Goal: Task Accomplishment & Management: Manage account settings

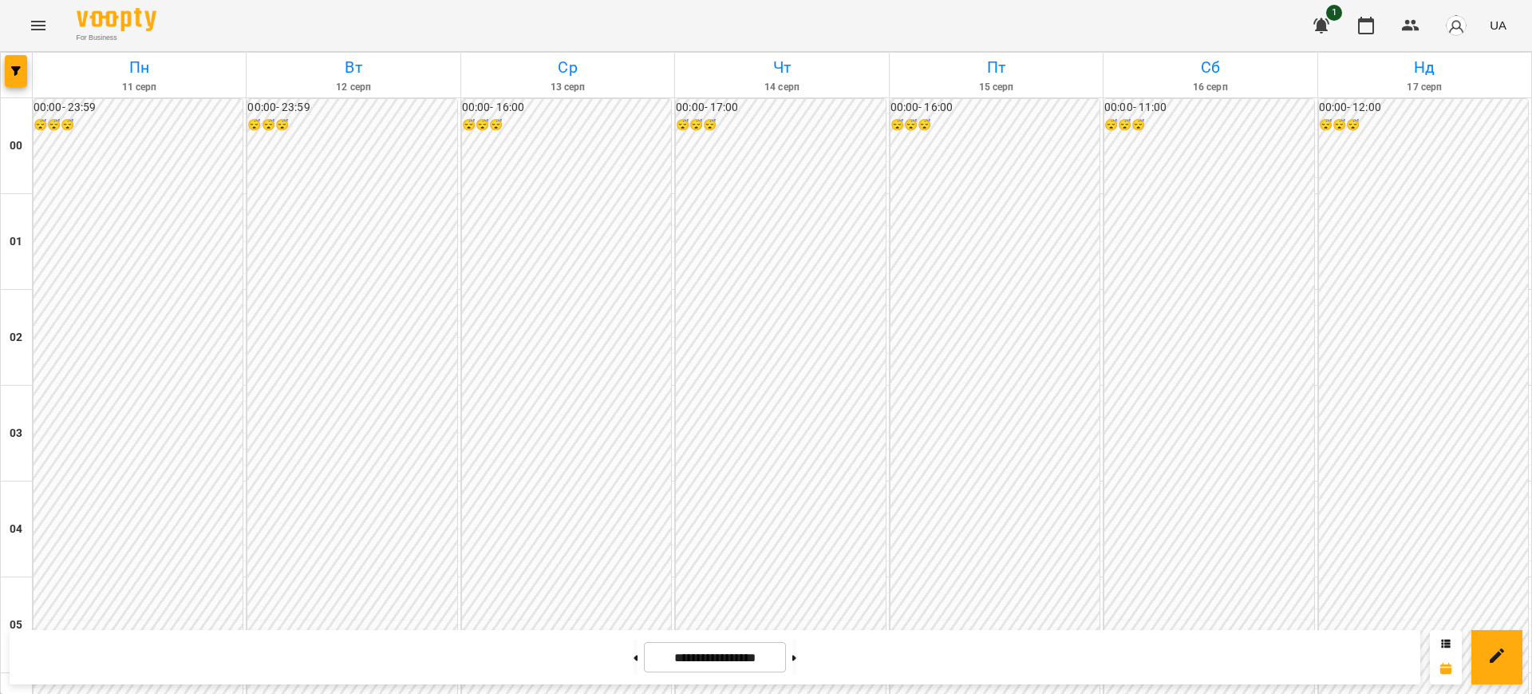
scroll to position [1482, 0]
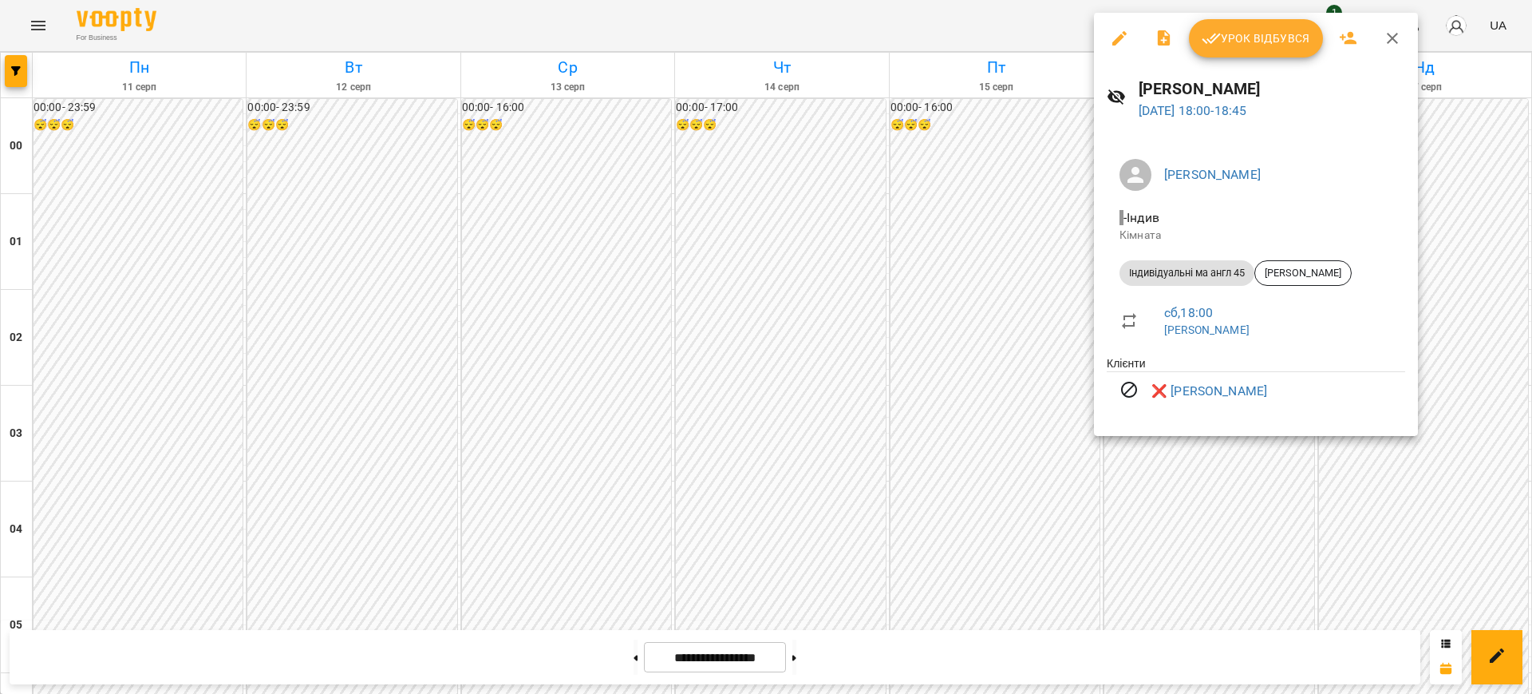
click at [1007, 23] on div at bounding box center [766, 347] width 1532 height 694
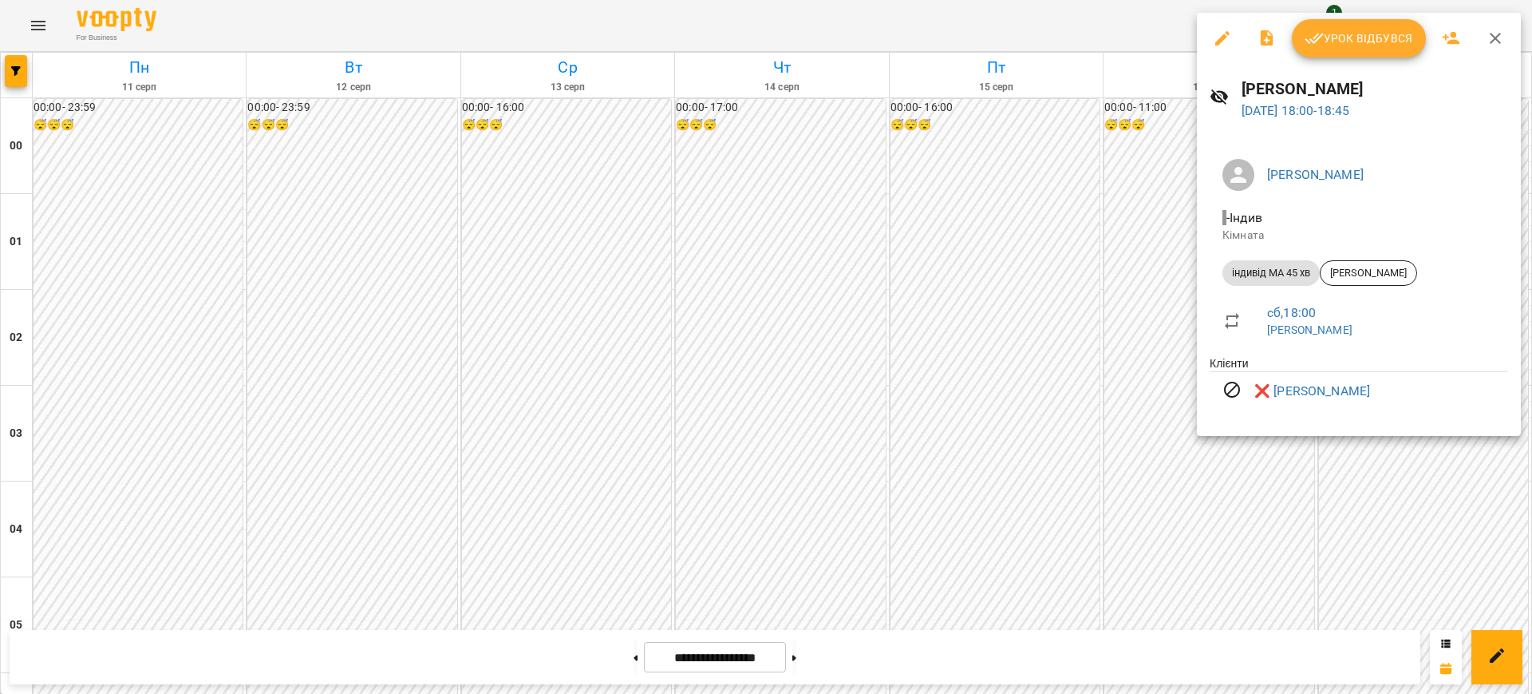
click at [1084, 33] on div at bounding box center [766, 347] width 1532 height 694
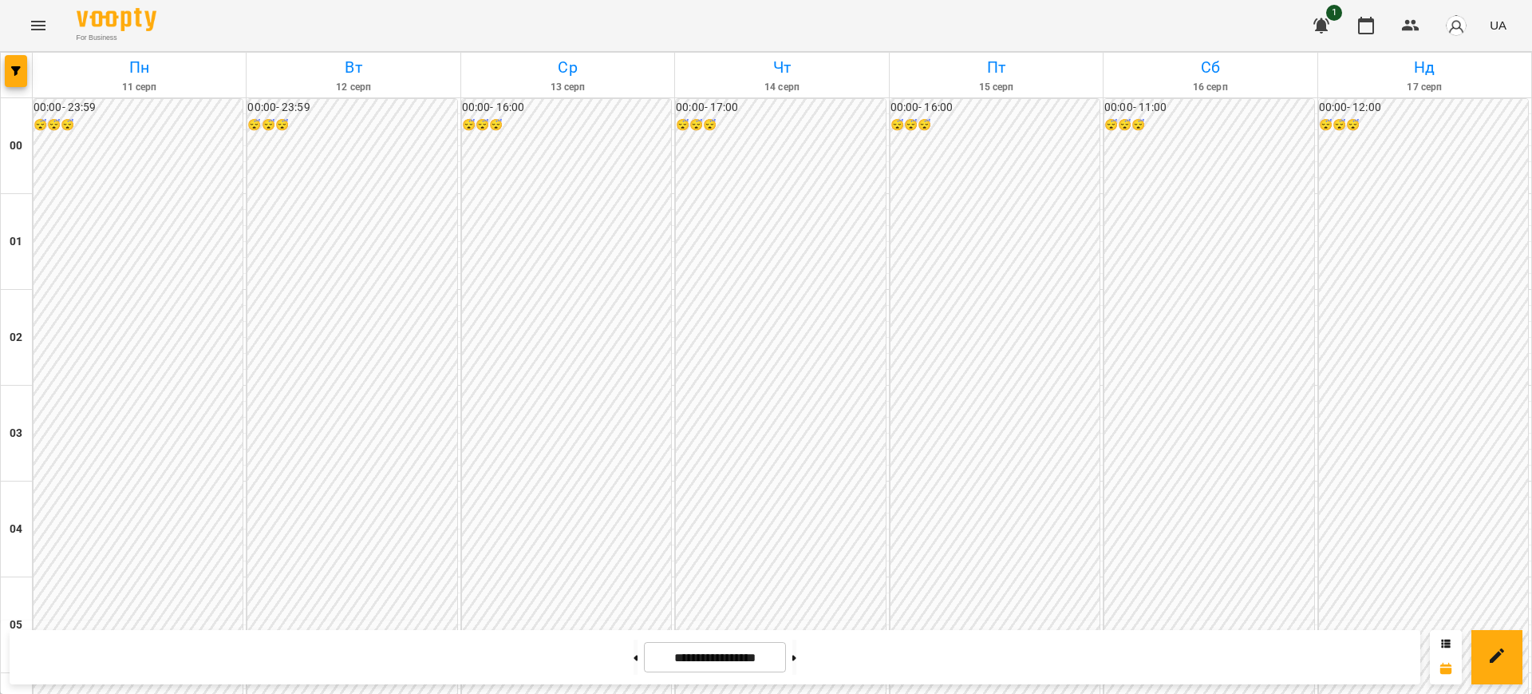
scroll to position [1611, 0]
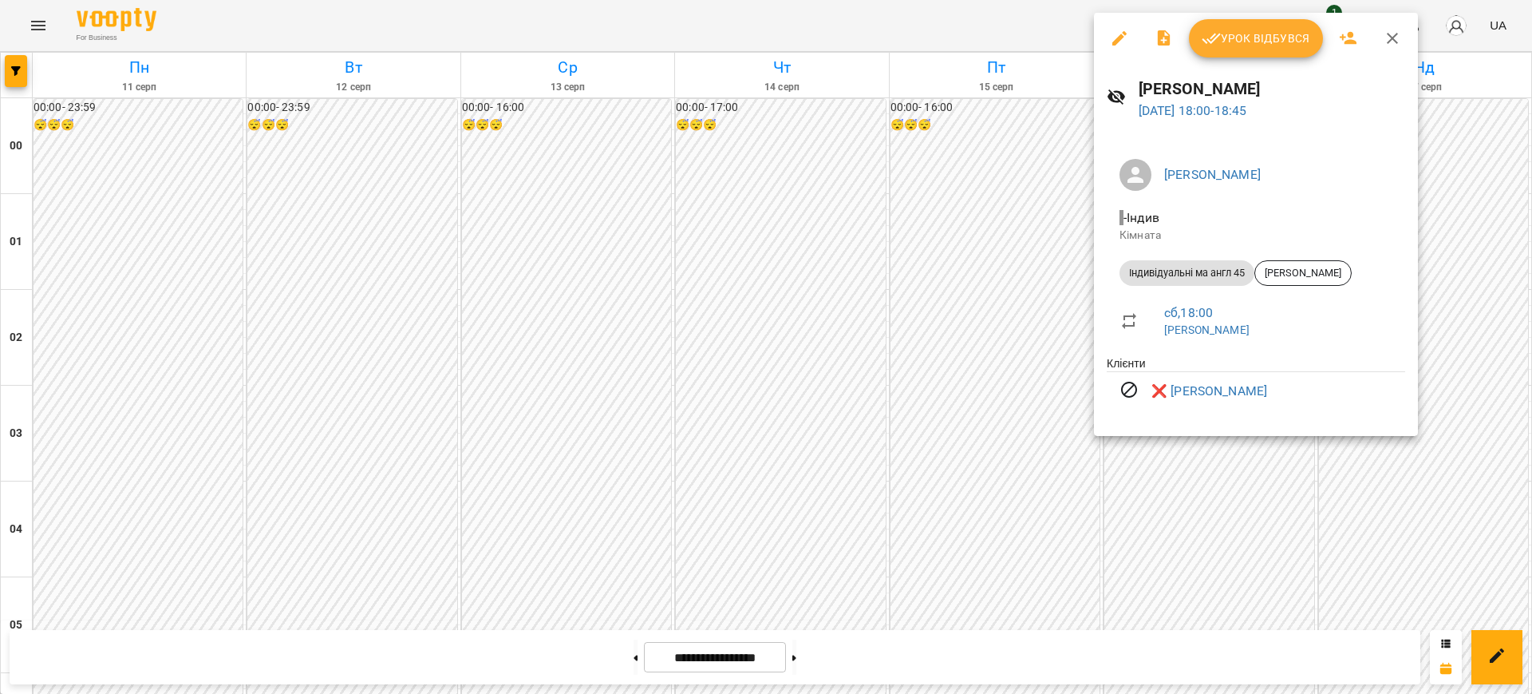
click at [1025, 19] on div at bounding box center [766, 347] width 1532 height 694
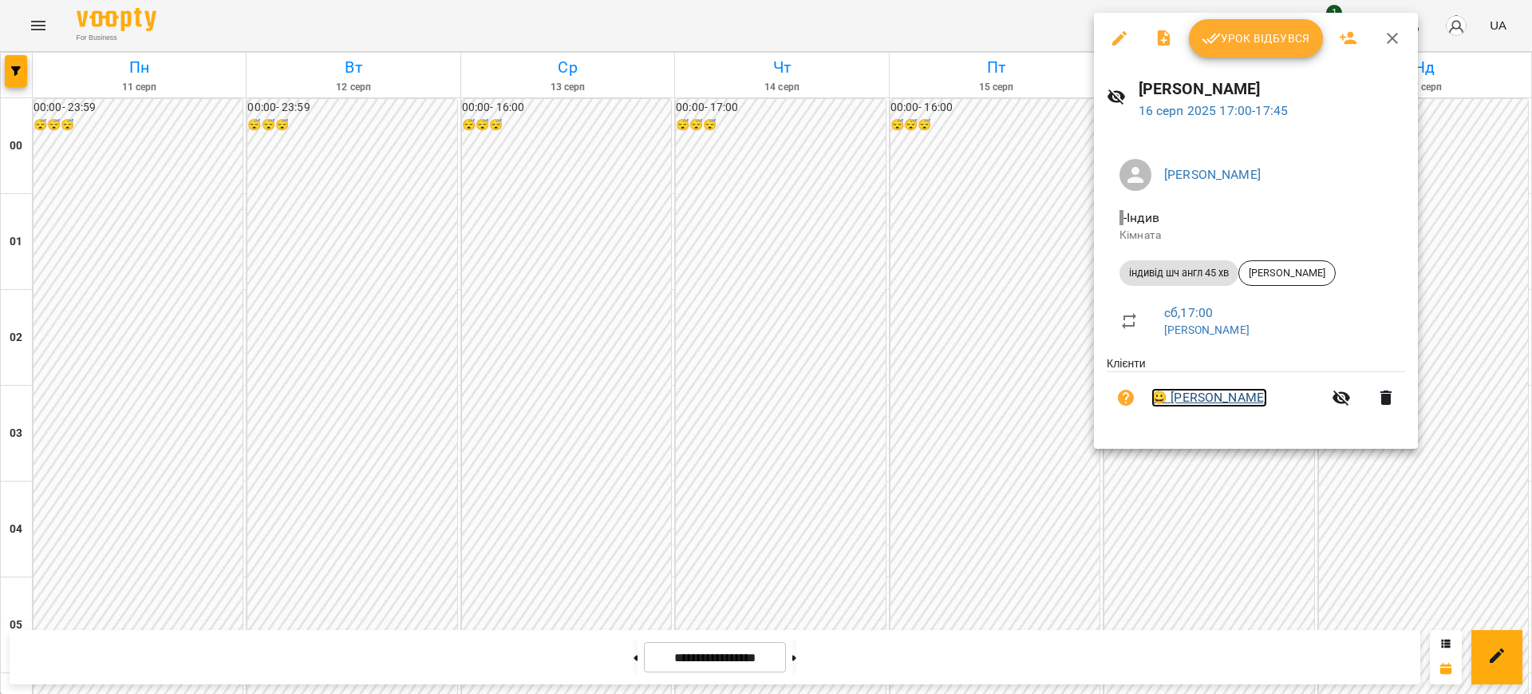
click at [1194, 400] on link "😀 [PERSON_NAME]" at bounding box center [1210, 397] width 116 height 19
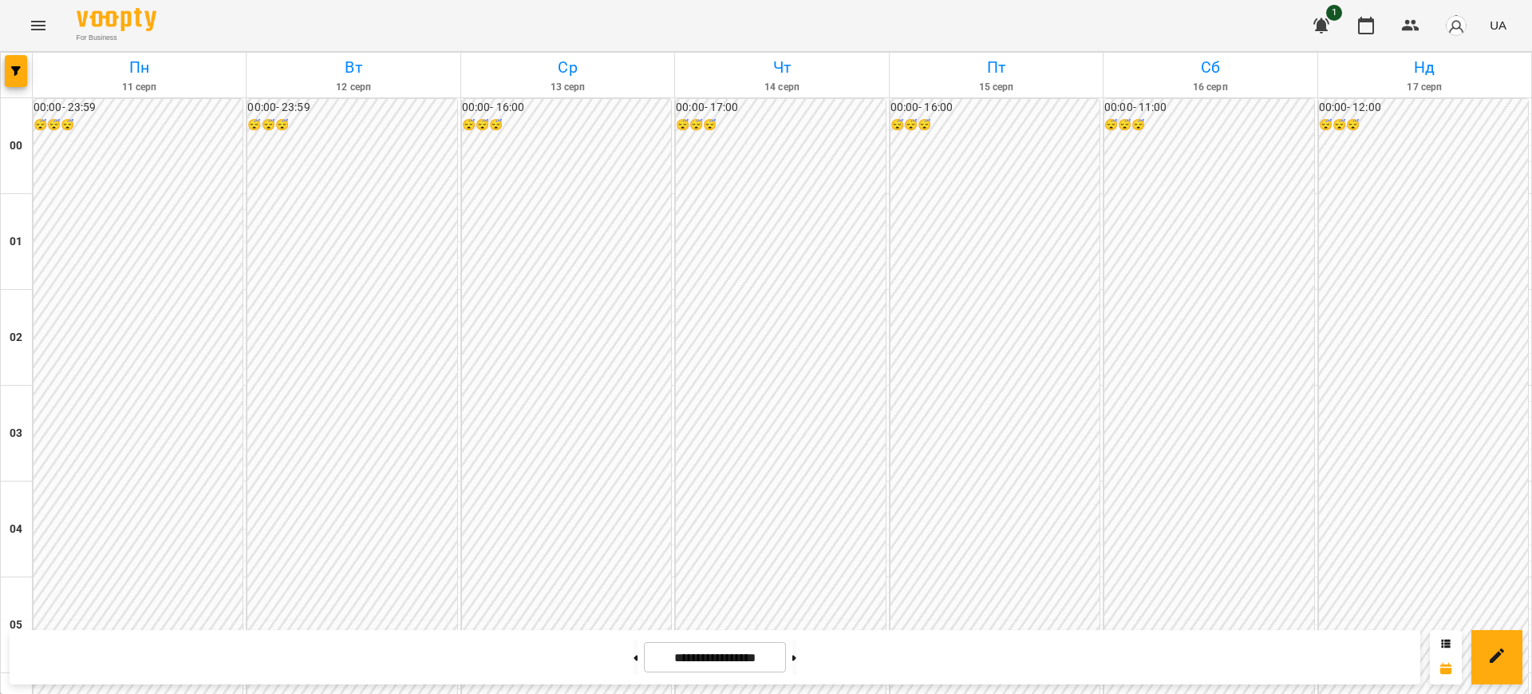
scroll to position [1492, 0]
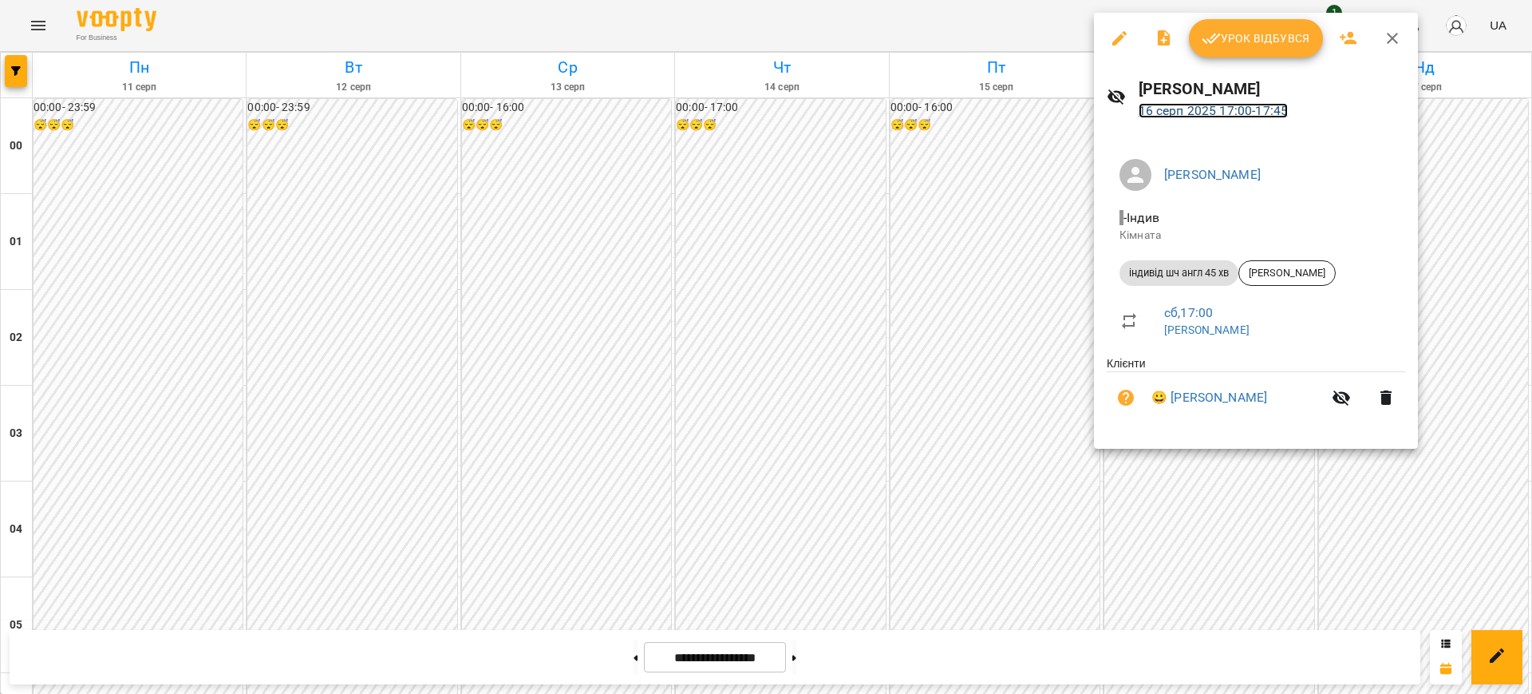
click at [1210, 104] on link "[DATE] 17:00 - 17:45" at bounding box center [1214, 110] width 150 height 15
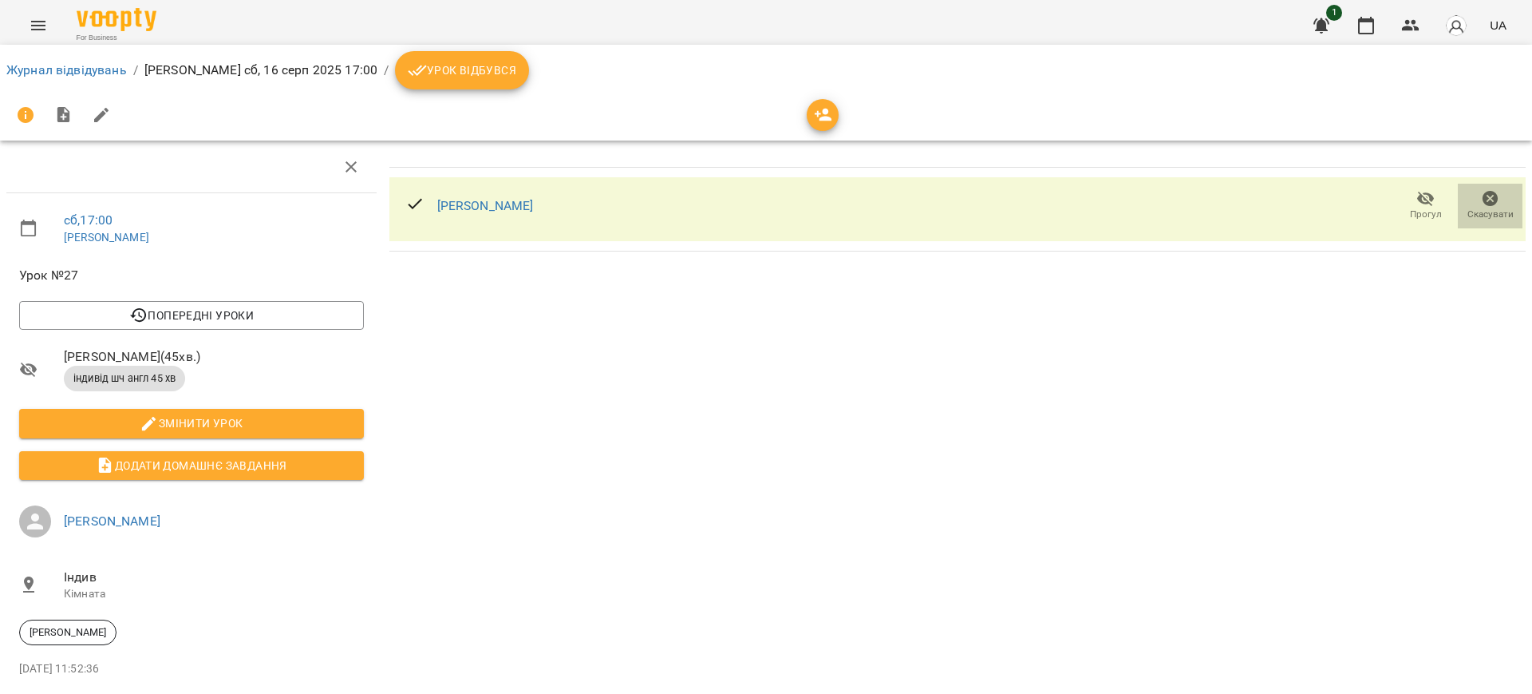
click at [1485, 208] on span "Скасувати" at bounding box center [1491, 215] width 46 height 14
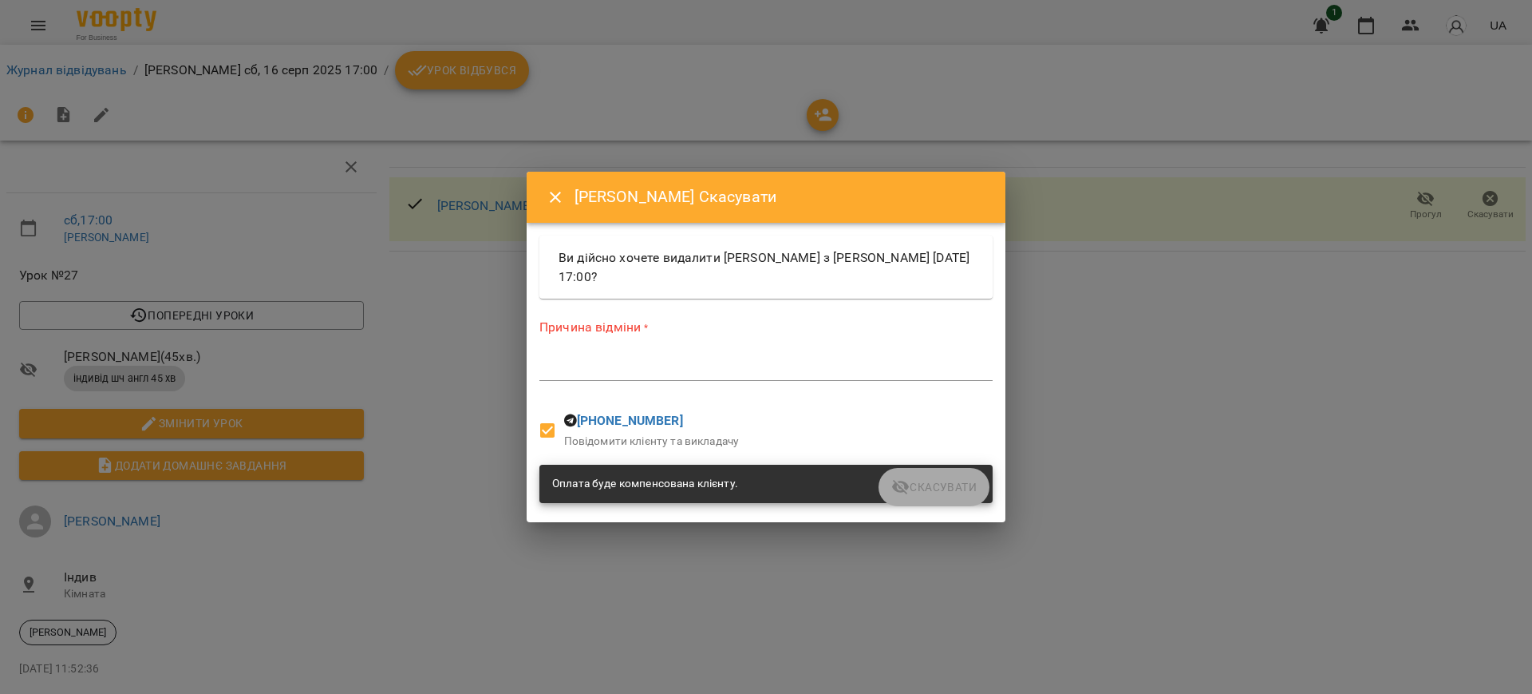
click at [652, 368] on textarea at bounding box center [766, 367] width 453 height 15
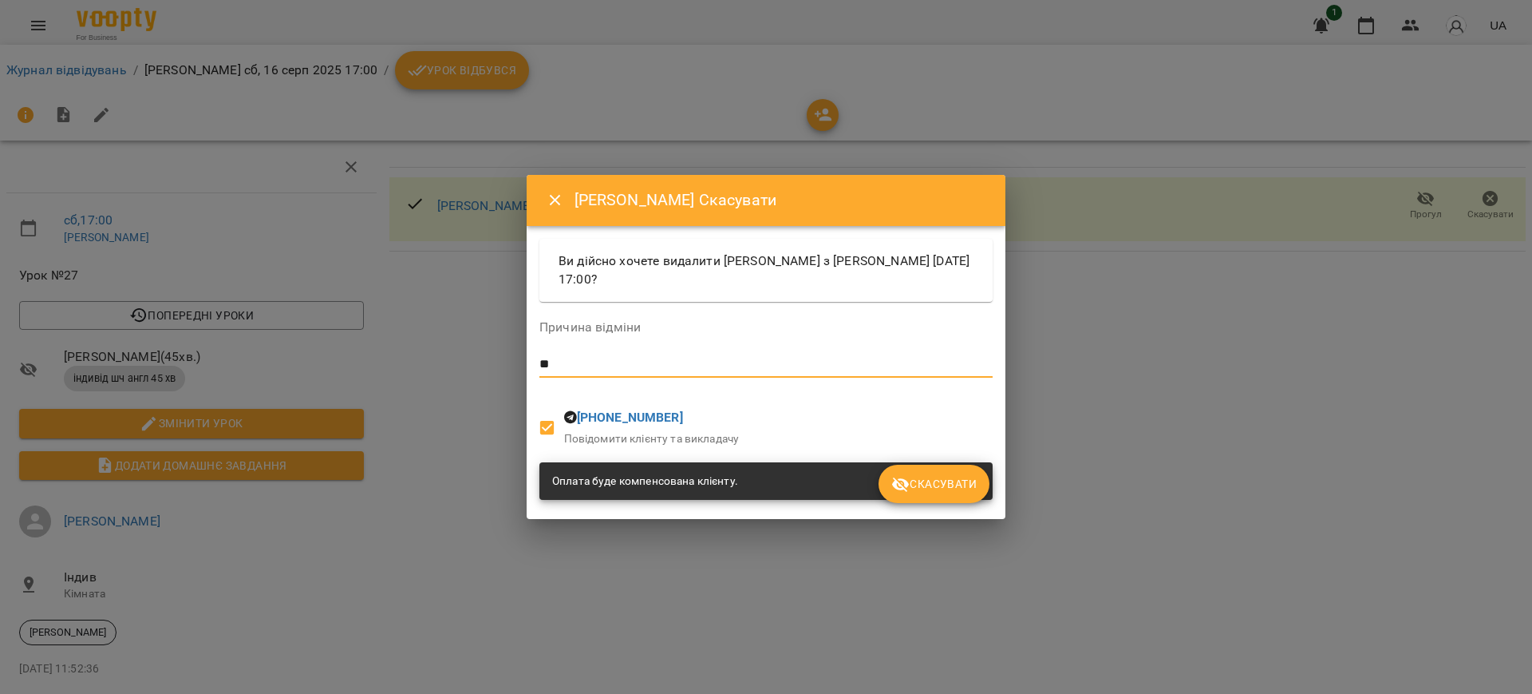
type textarea "*"
type textarea "**********"
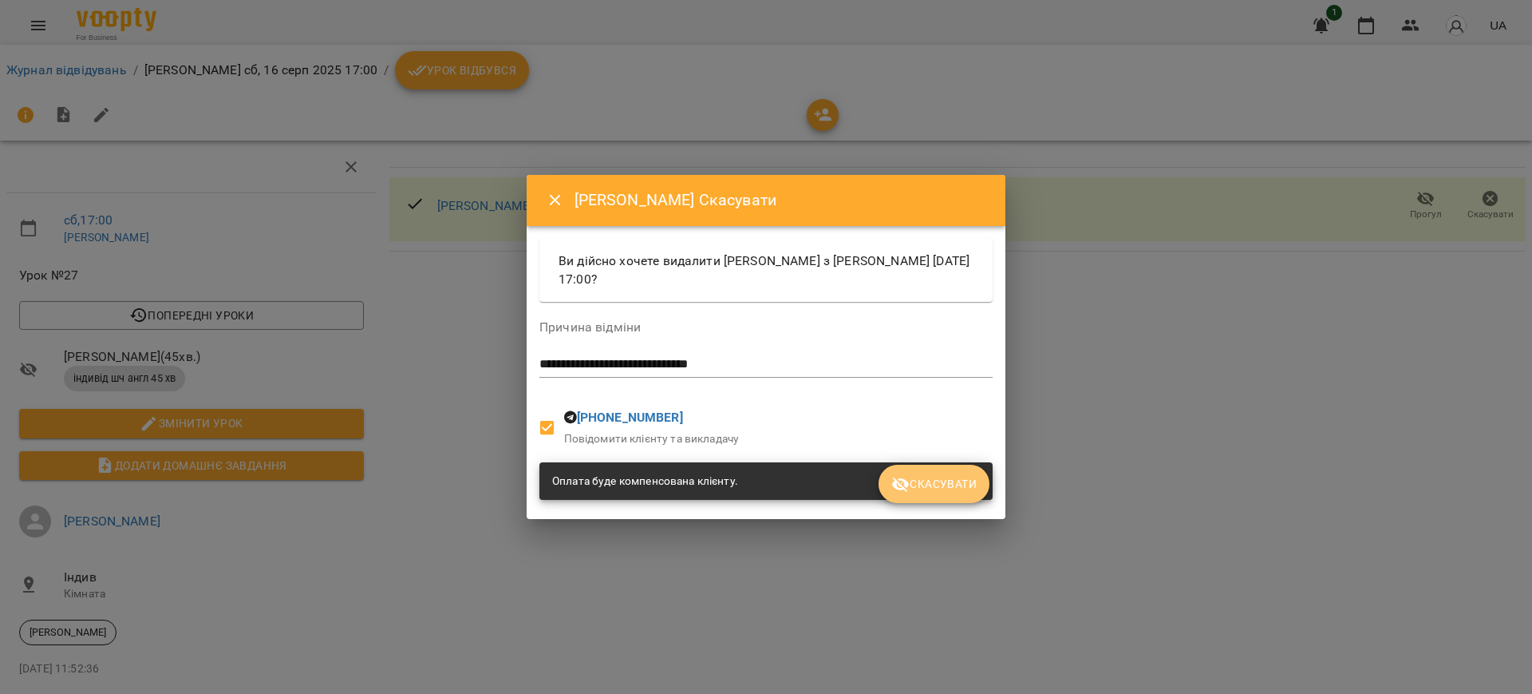
click at [948, 488] on span "Скасувати" at bounding box center [933, 483] width 85 height 19
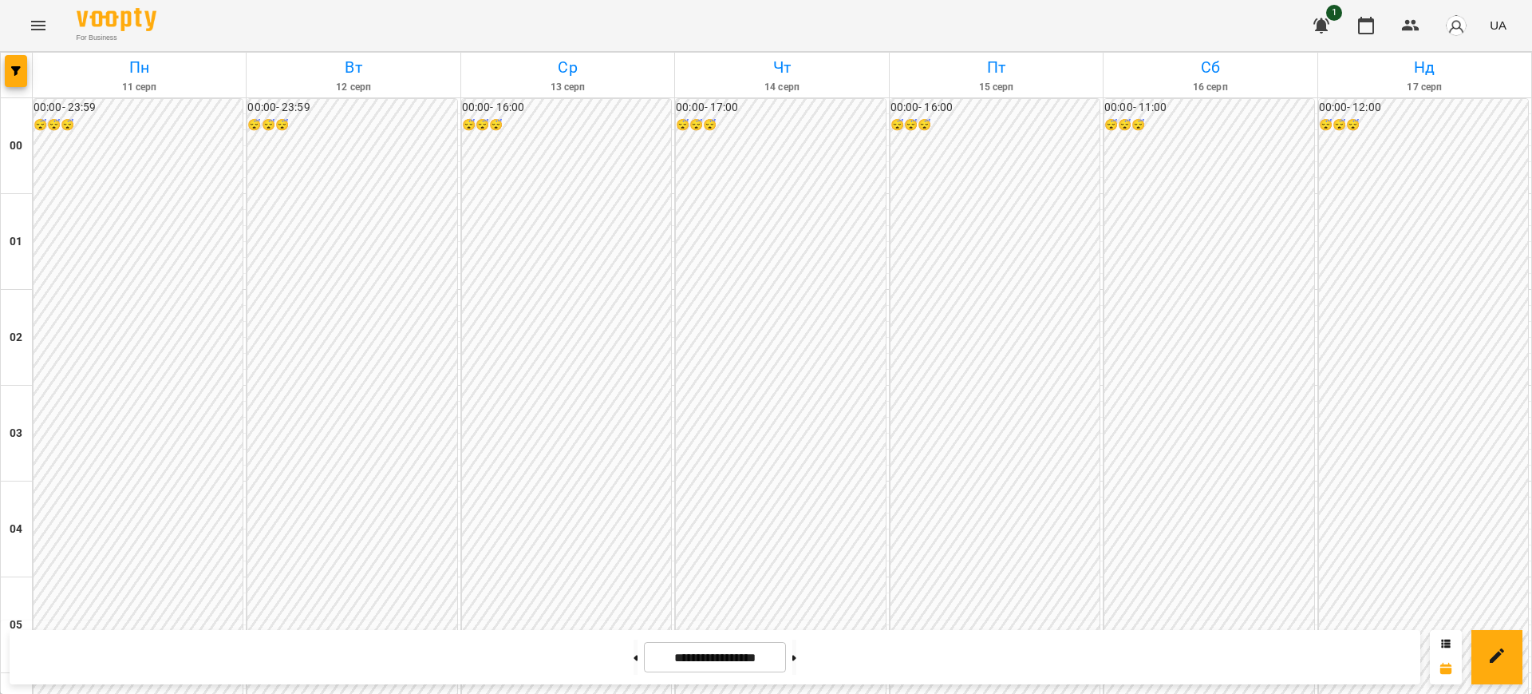
scroll to position [1520, 0]
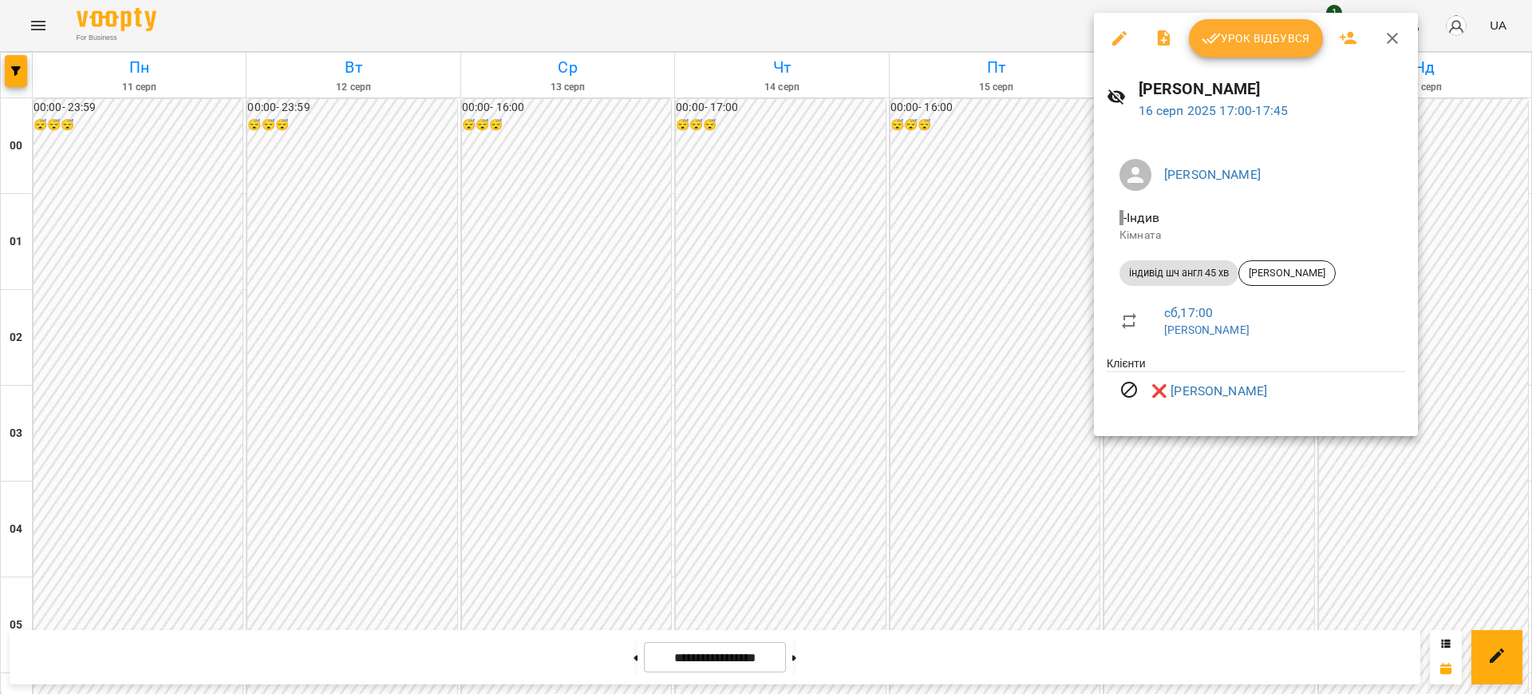
click at [910, 24] on div at bounding box center [766, 347] width 1532 height 694
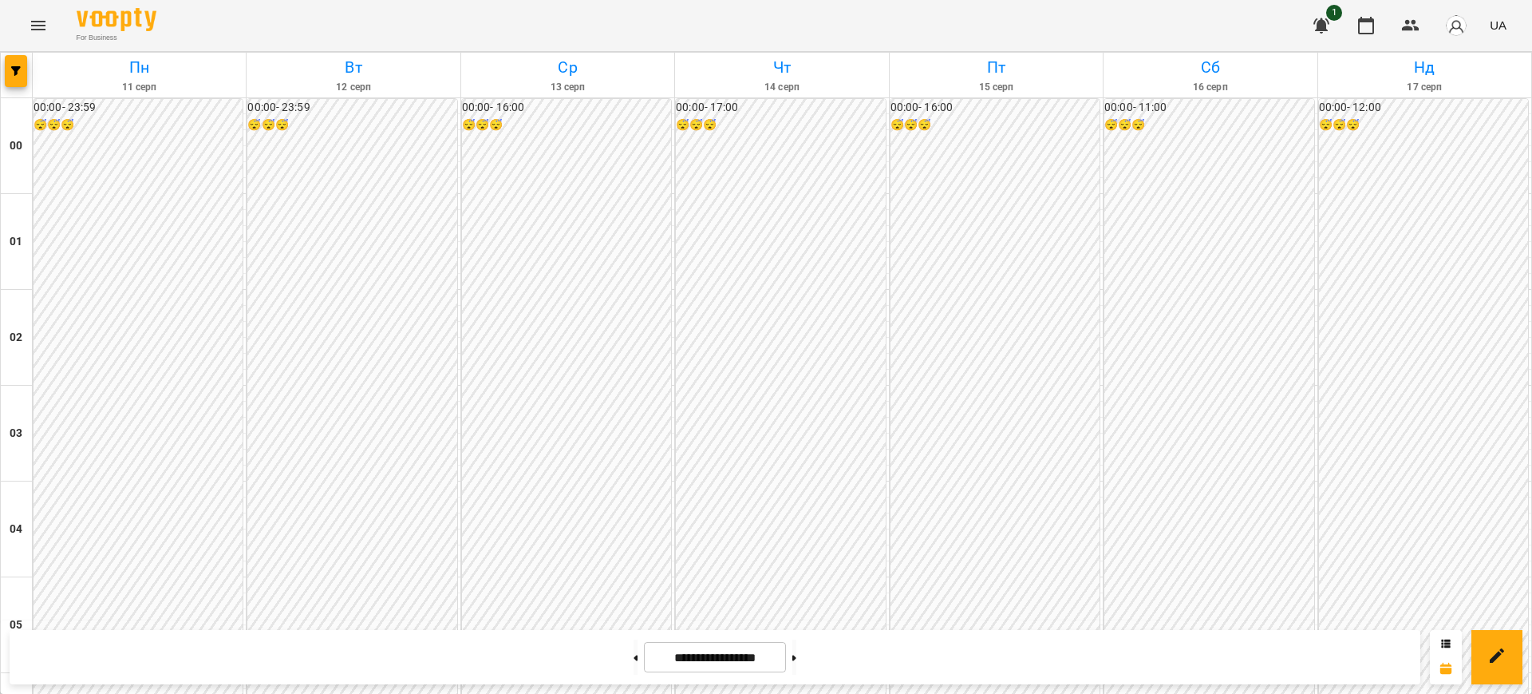
scroll to position [1655, 0]
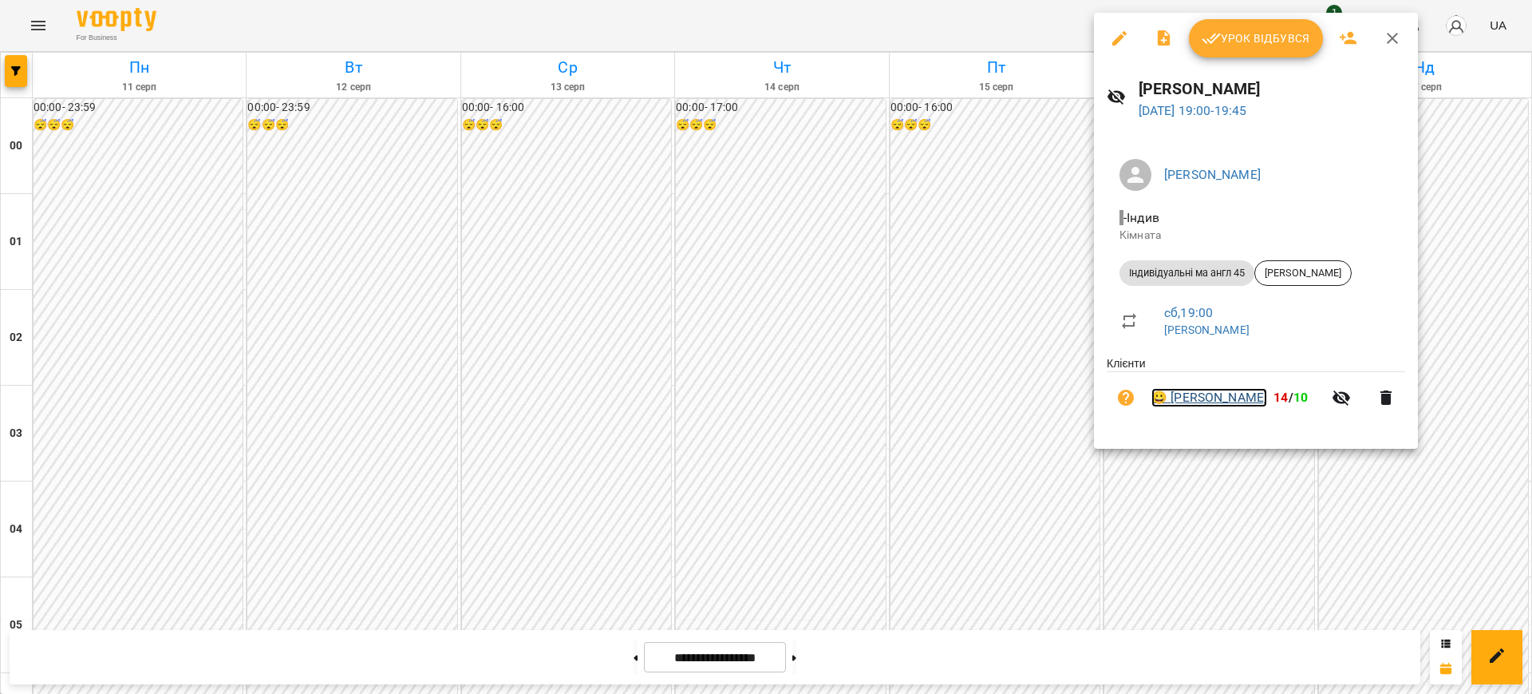
click at [1190, 392] on link "😀 [PERSON_NAME]" at bounding box center [1210, 397] width 116 height 19
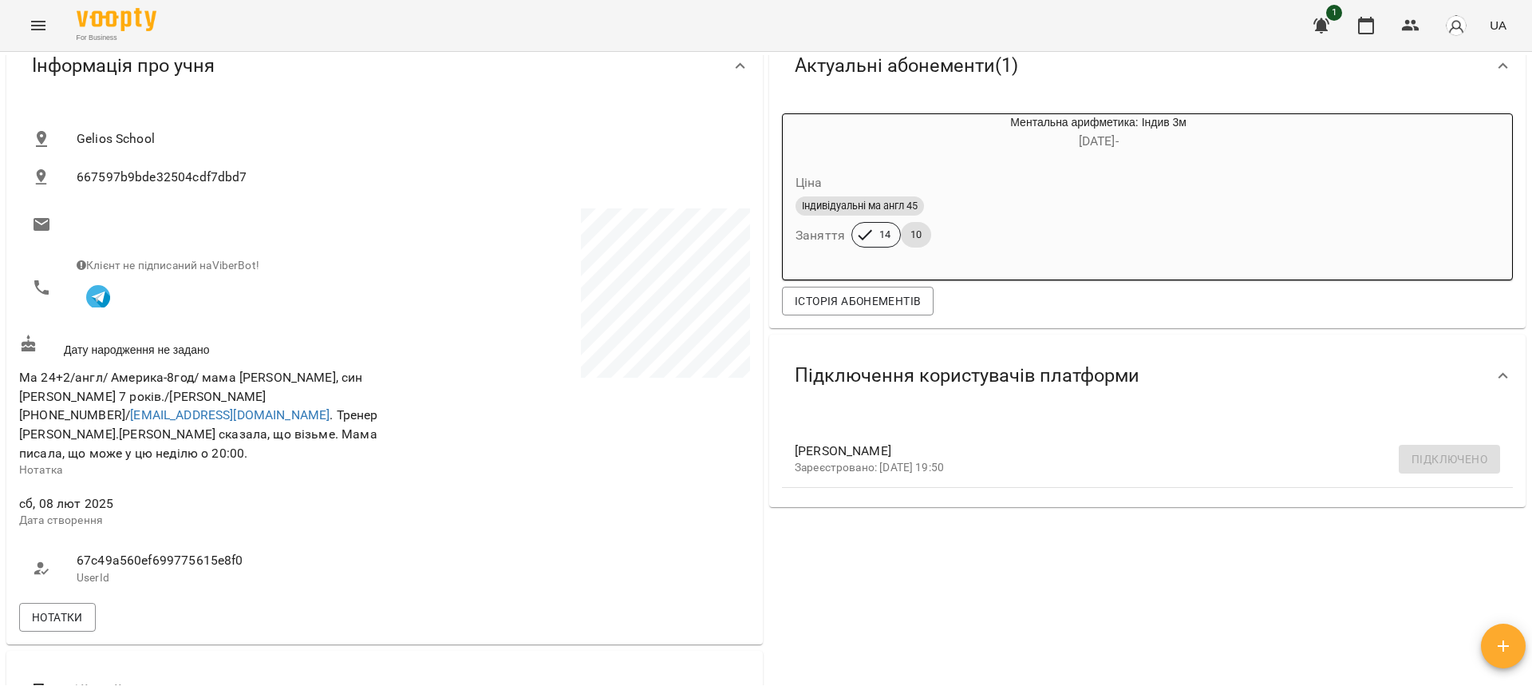
scroll to position [162, 0]
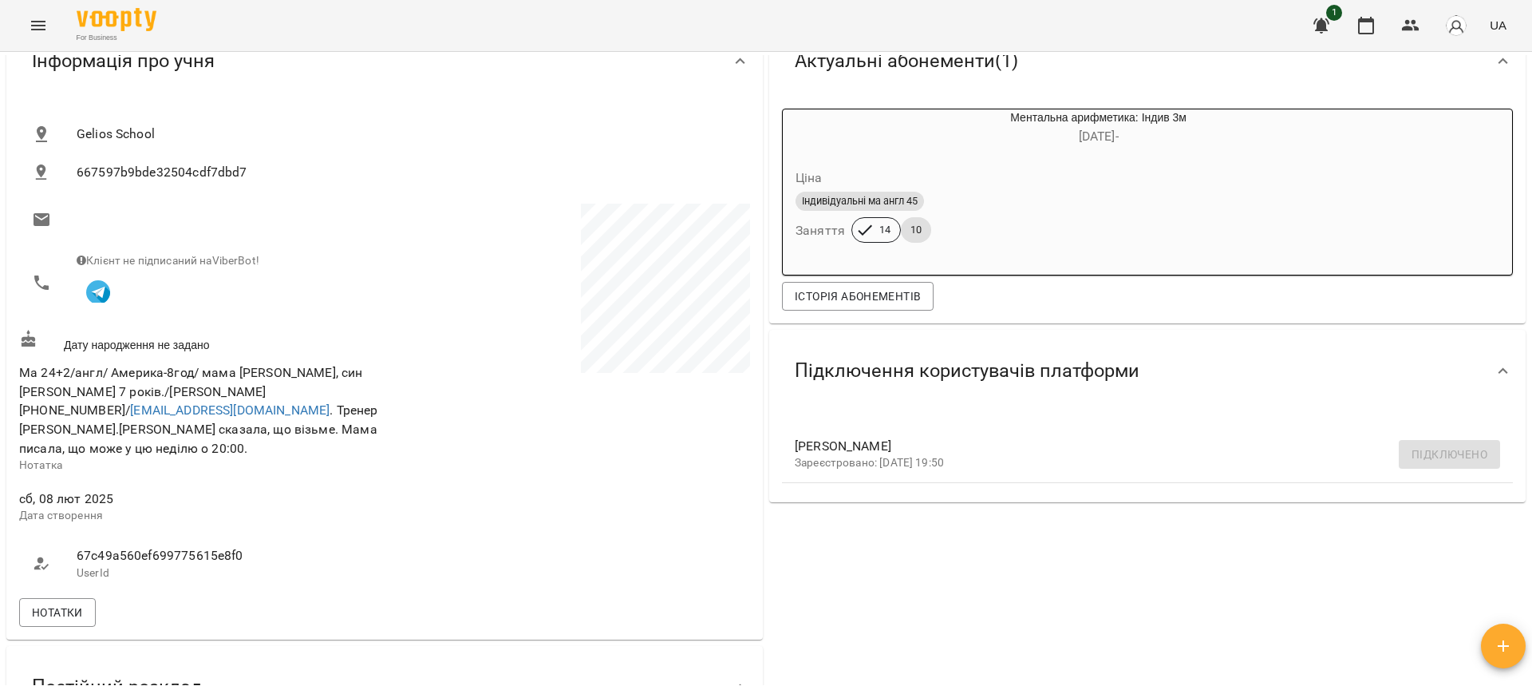
click at [1532, 227] on div "Мої клієнти / [PERSON_NAME] [PERSON_NAME] ма англ вайберіватсап [PERSON_NAME] В…" at bounding box center [766, 399] width 1532 height 694
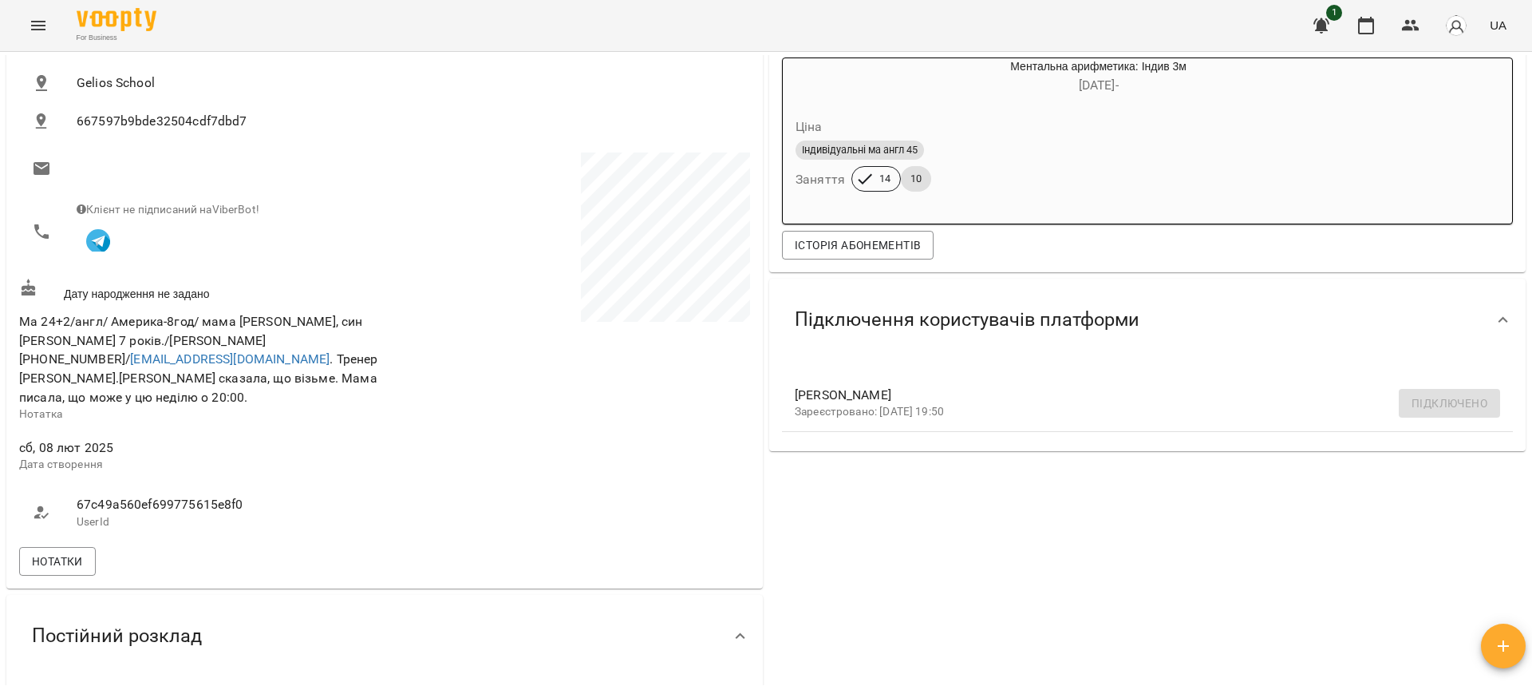
scroll to position [224, 0]
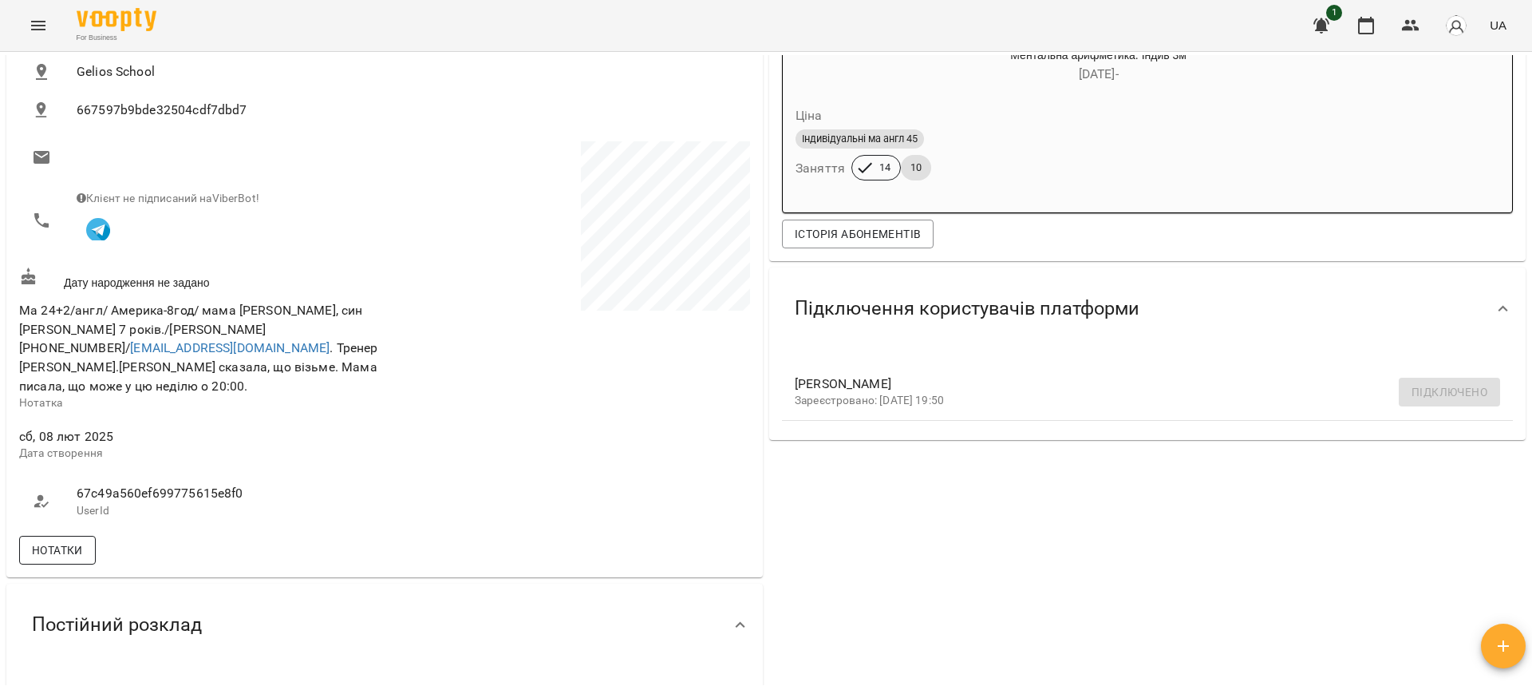
click at [80, 540] on span "Нотатки" at bounding box center [57, 549] width 51 height 19
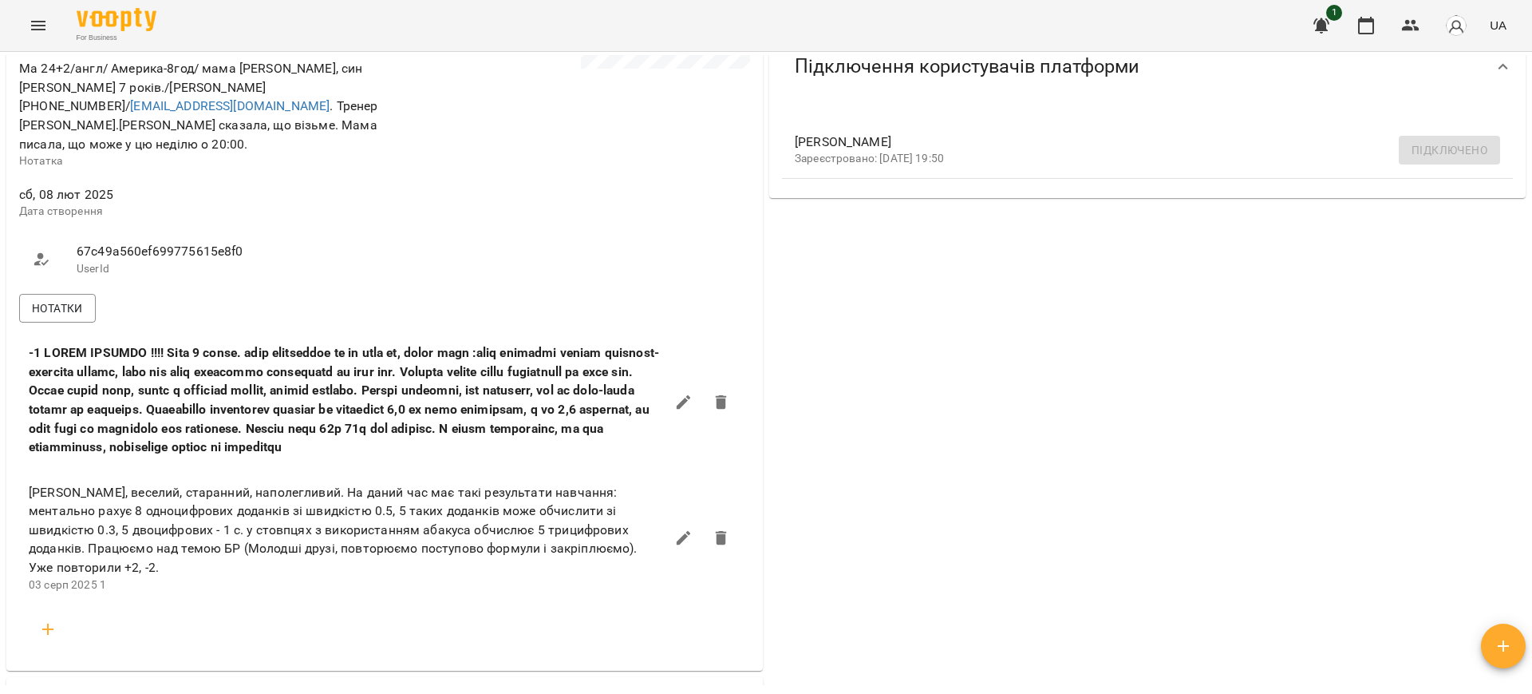
scroll to position [464, 0]
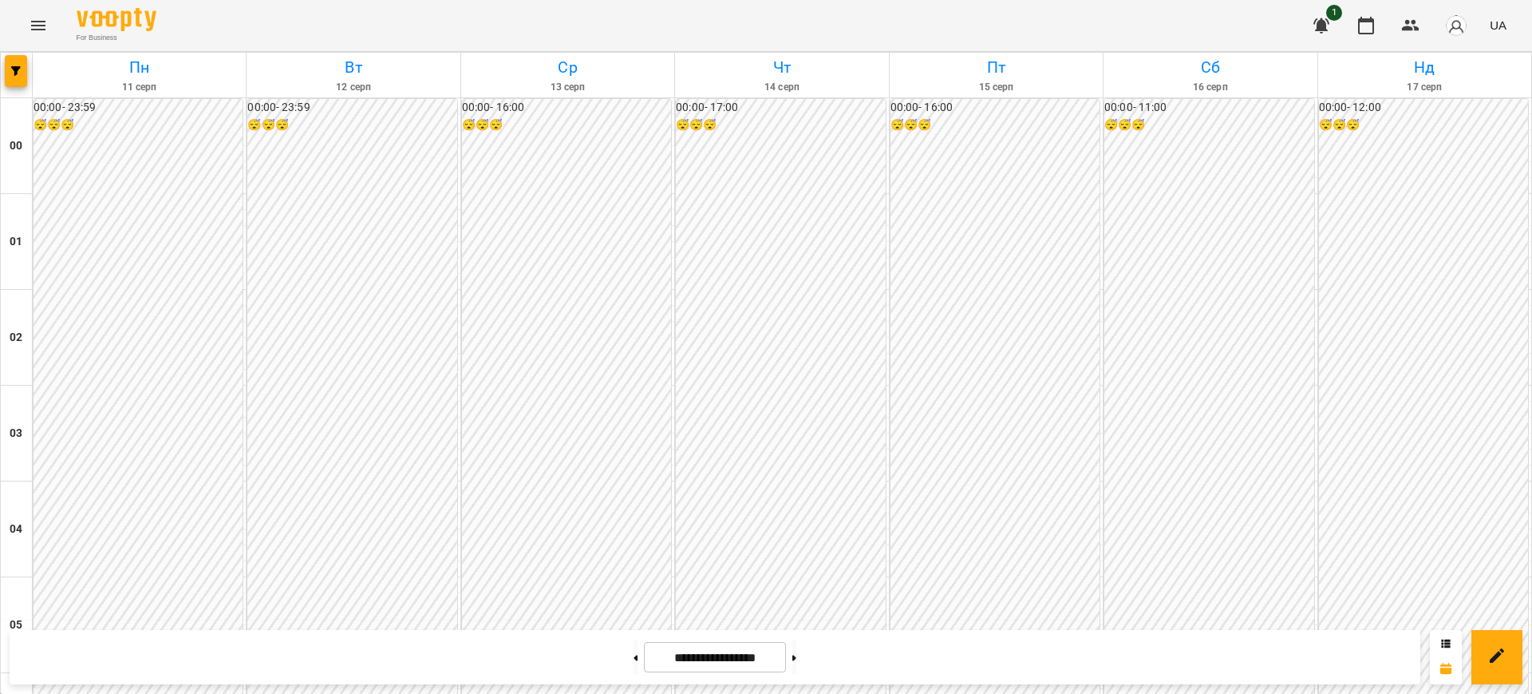
scroll to position [1584, 0]
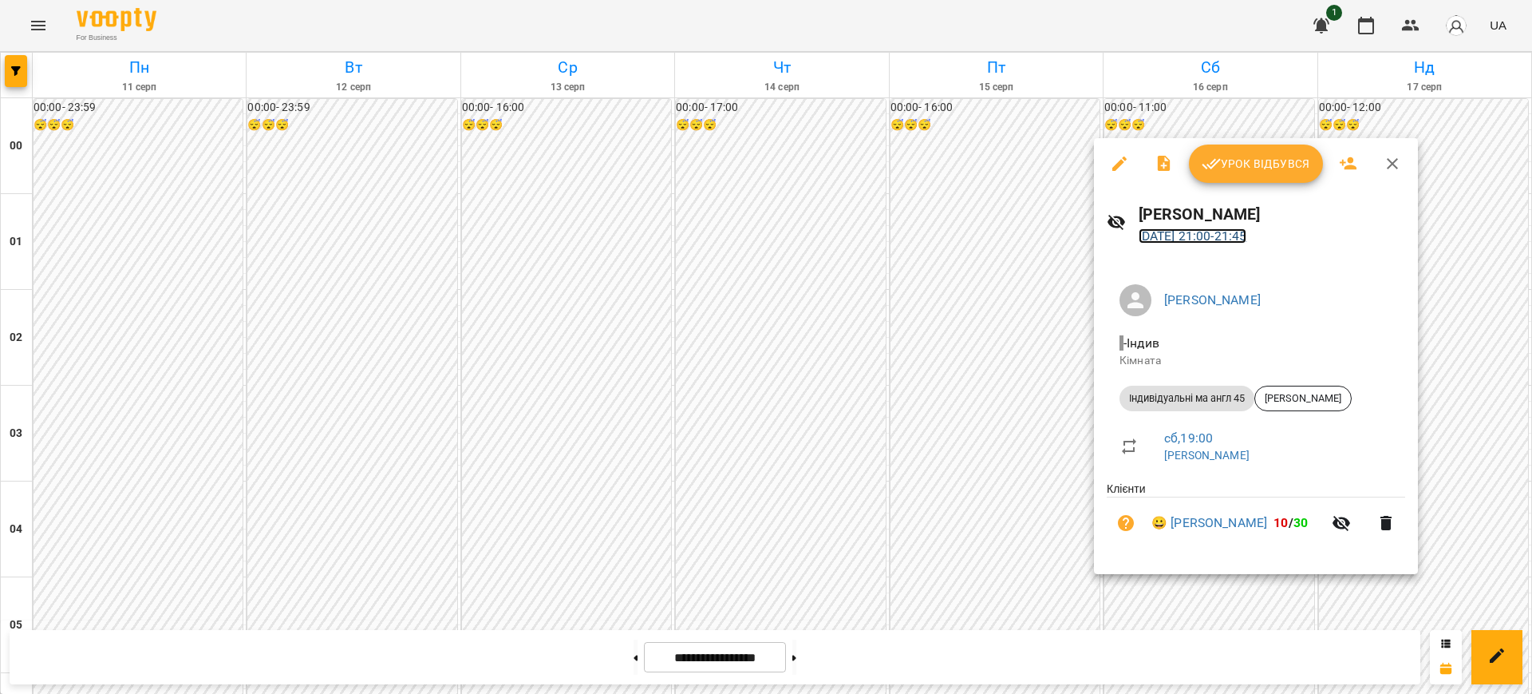
click at [1172, 232] on link "[DATE] 21:00 - 21:45" at bounding box center [1193, 235] width 109 height 15
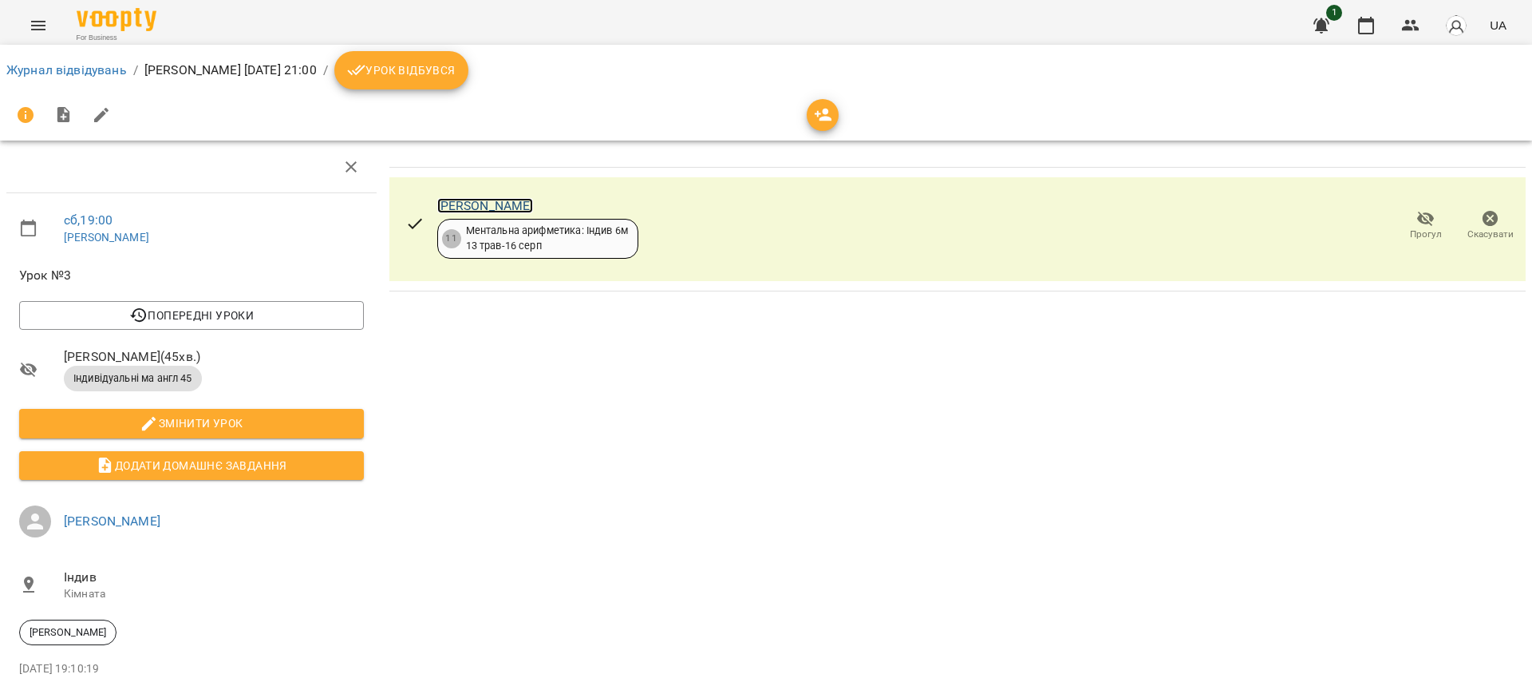
click at [493, 204] on link "[PERSON_NAME]" at bounding box center [485, 205] width 97 height 15
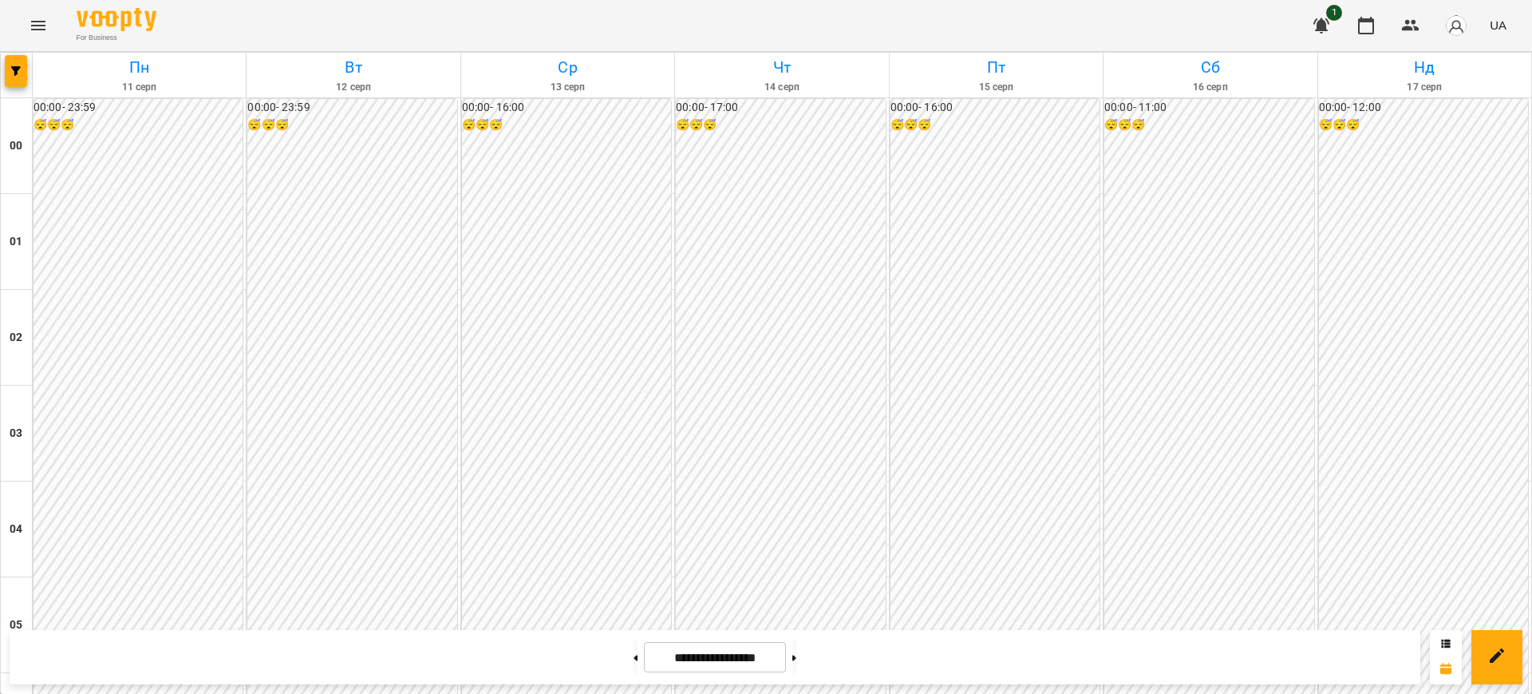
scroll to position [1556, 0]
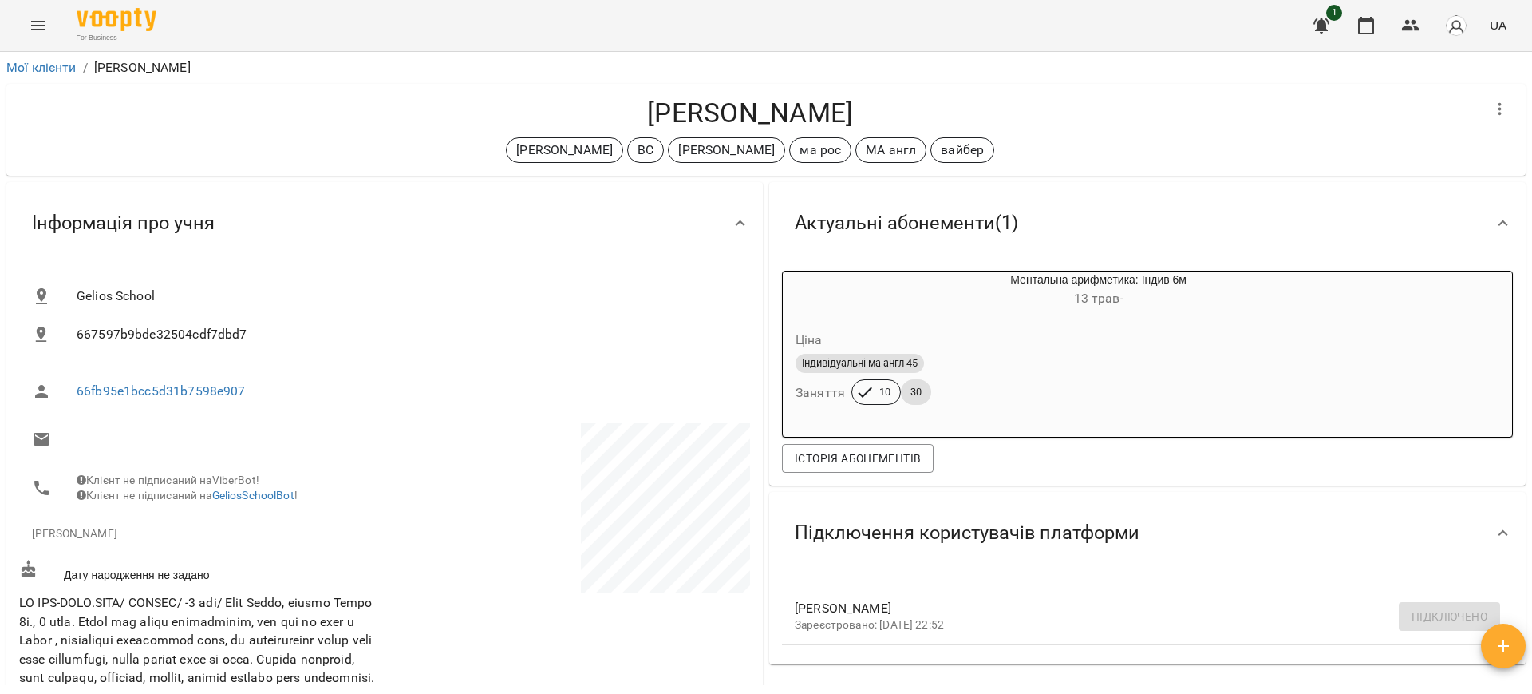
drag, startPoint x: 1530, startPoint y: 105, endPoint x: 1532, endPoint y: 136, distance: 32.0
click at [1532, 136] on div "Мої клієнти / Софія Ульянова Софія Ульянова Абасова Сабіна ВС Іщенко Ліза ма ро…" at bounding box center [766, 399] width 1532 height 694
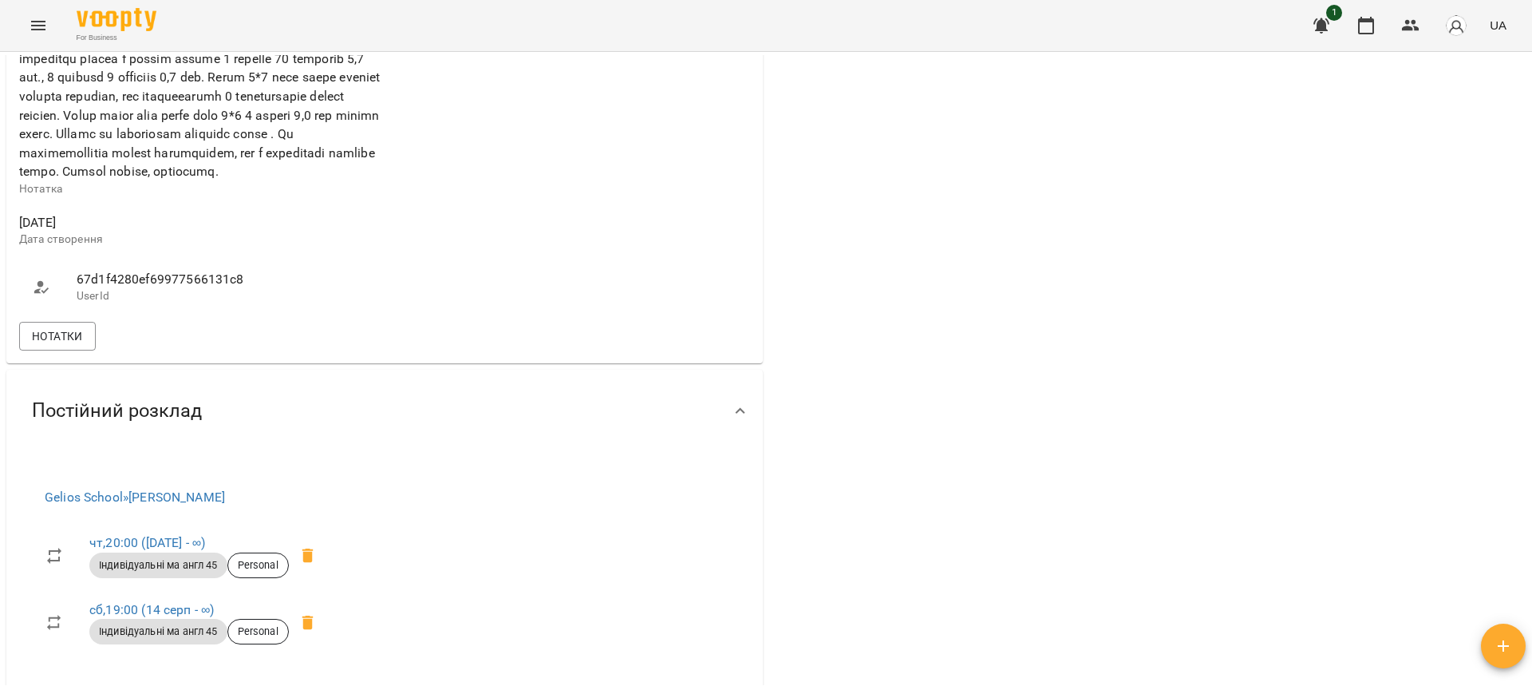
scroll to position [738, 0]
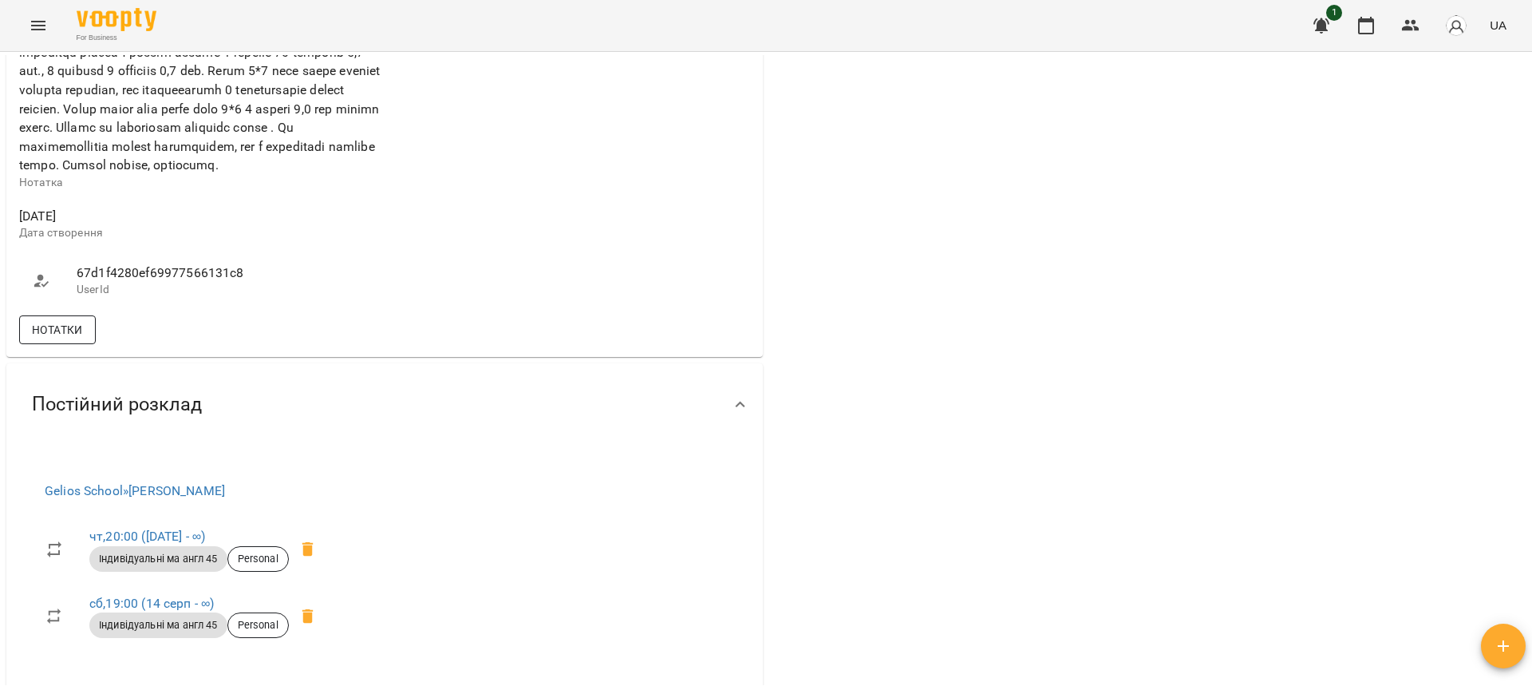
click at [45, 344] on button "Нотатки" at bounding box center [57, 329] width 77 height 29
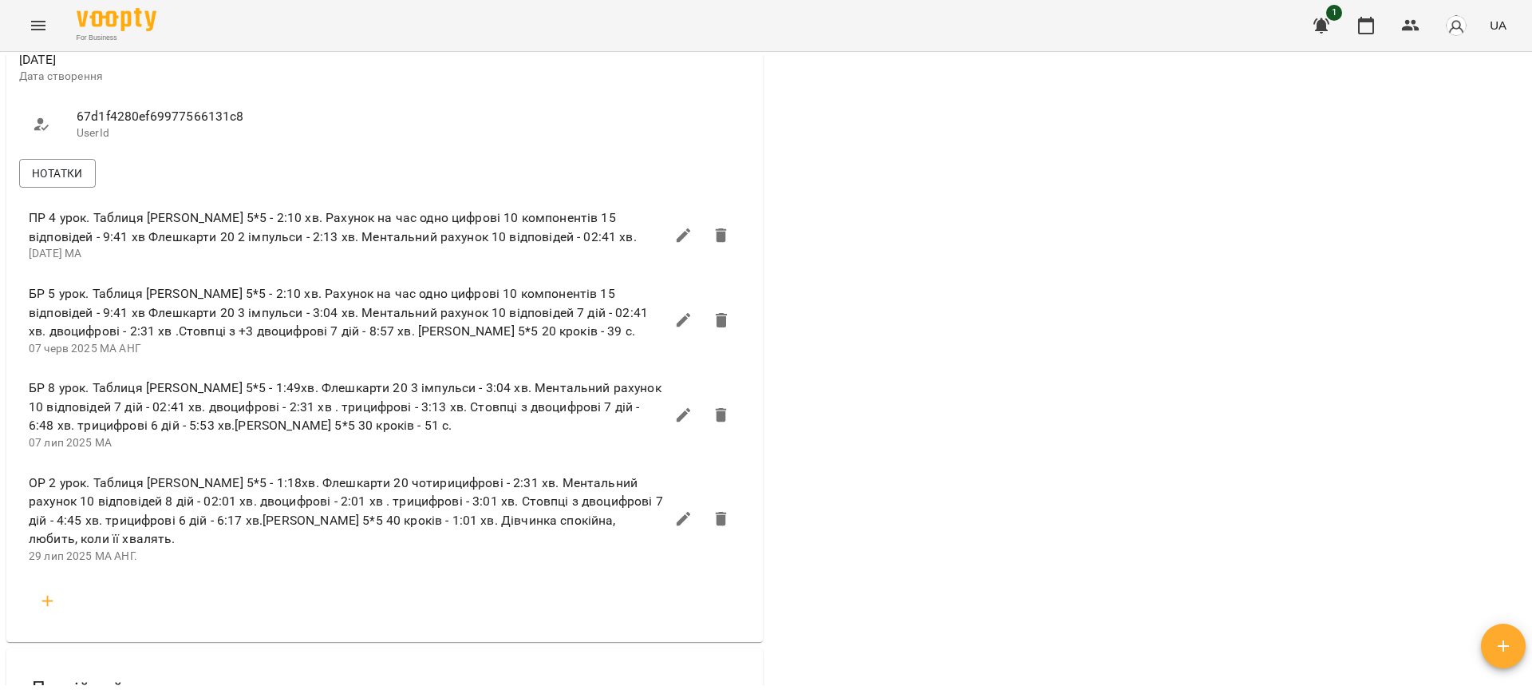
scroll to position [891, 0]
